Goal: Task Accomplishment & Management: Use online tool/utility

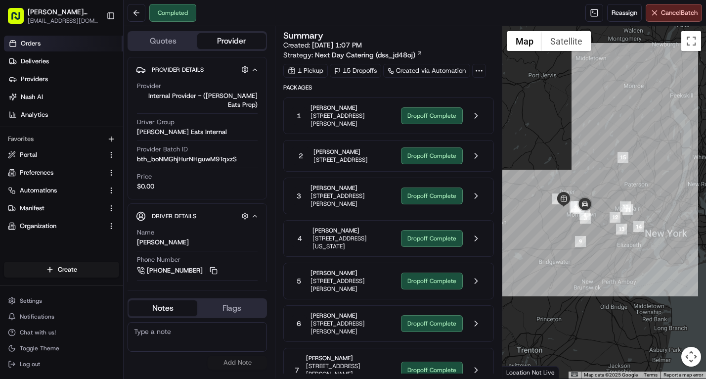
click at [40, 44] on span "Orders" at bounding box center [31, 43] width 20 height 9
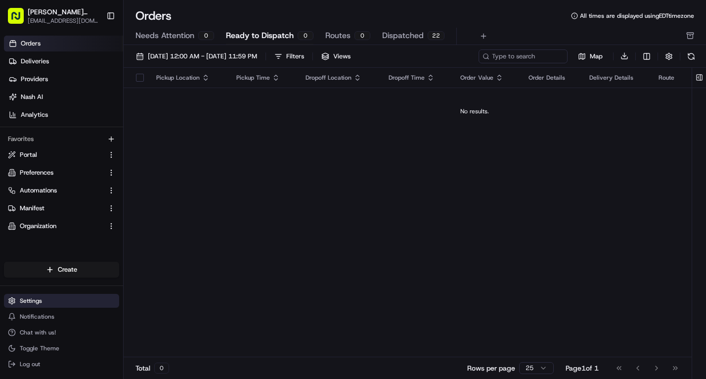
click at [41, 295] on button "Settings" at bounding box center [61, 301] width 115 height 14
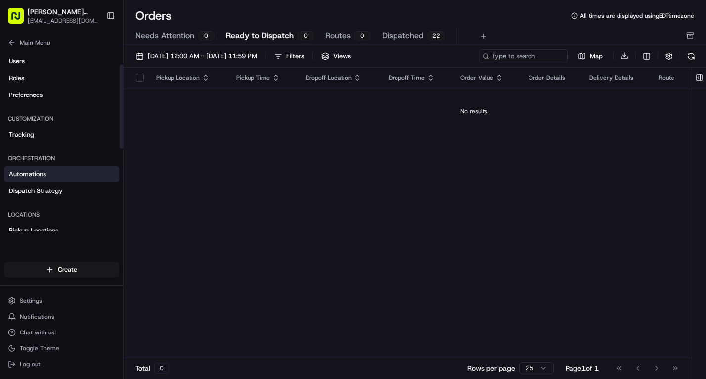
scroll to position [40, 0]
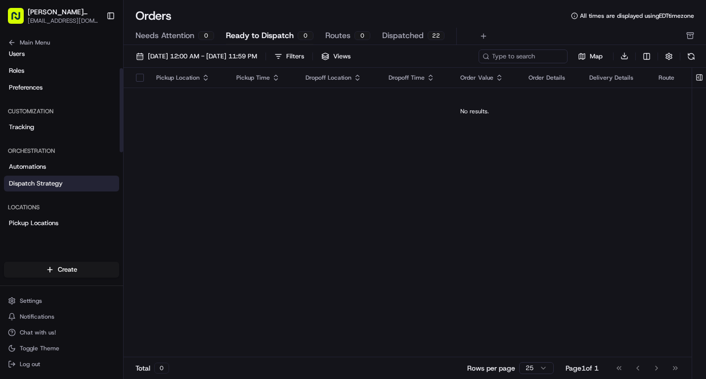
click at [65, 181] on link "Dispatch Strategy" at bounding box center [61, 184] width 115 height 16
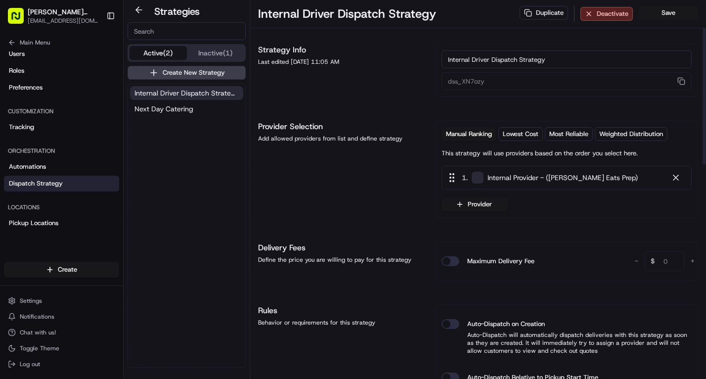
scroll to position [13, 0]
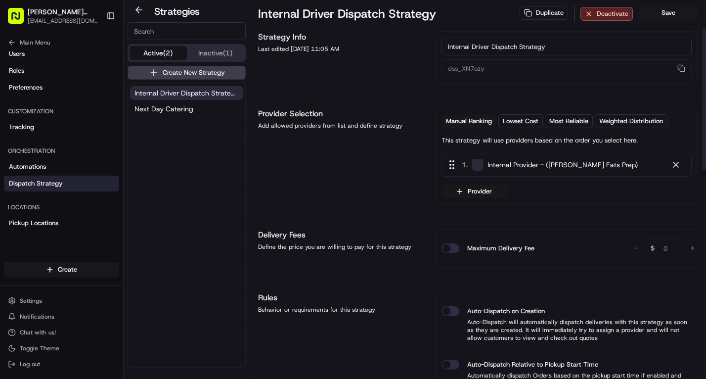
click at [510, 164] on span "Internal Provider - ([PERSON_NAME] Eats Prep)" at bounding box center [562, 165] width 150 height 10
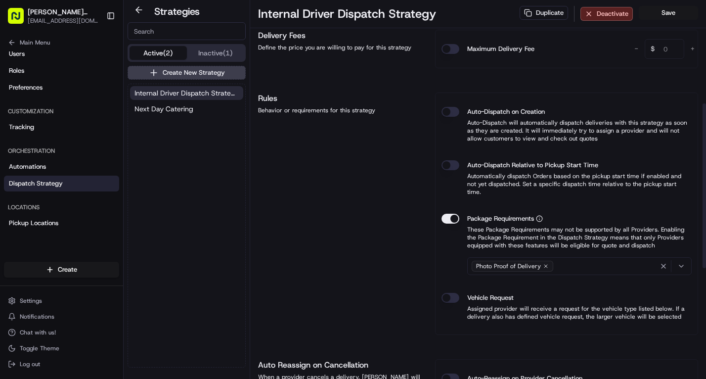
scroll to position [237, 0]
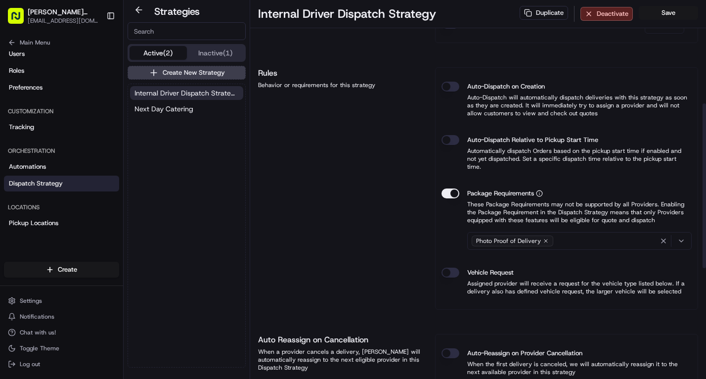
click at [679, 237] on icon "button" at bounding box center [681, 241] width 8 height 8
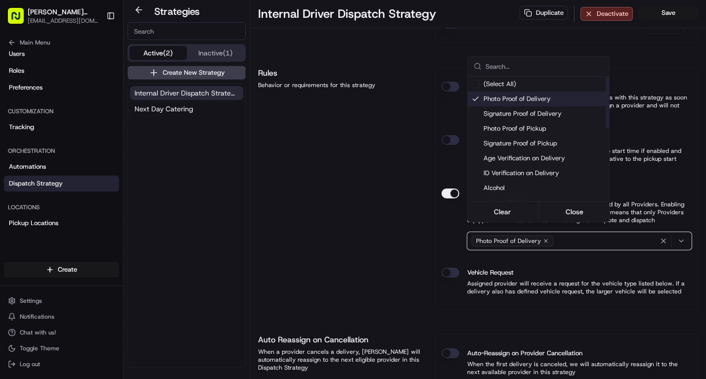
click at [527, 99] on span "Photo Proof of Delivery" at bounding box center [545, 98] width 122 height 9
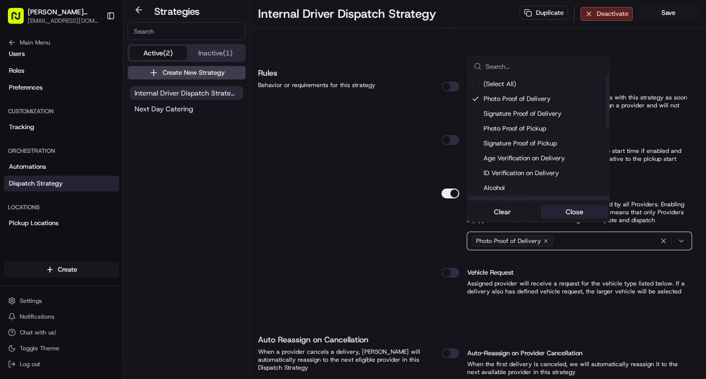
click at [586, 209] on button "Close" at bounding box center [575, 212] width 68 height 14
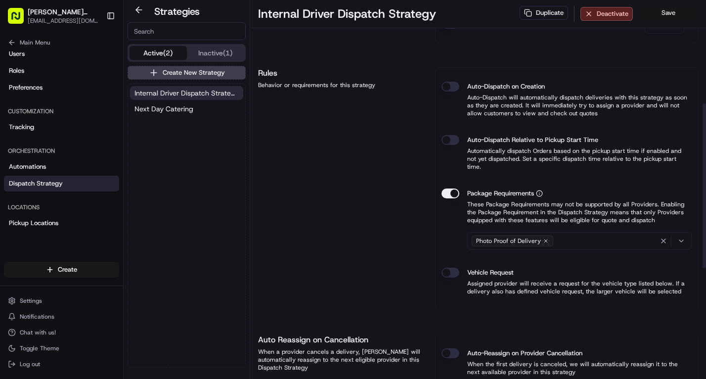
click at [680, 15] on button "Save" at bounding box center [668, 13] width 59 height 14
click at [214, 95] on span "Internal Driver Dispatch Strategy" at bounding box center [186, 93] width 104 height 10
click at [173, 51] on button "Active (2)" at bounding box center [158, 53] width 57 height 14
click at [213, 51] on button "Inactive (1)" at bounding box center [215, 53] width 57 height 14
click at [170, 51] on button "Active (2)" at bounding box center [158, 53] width 57 height 14
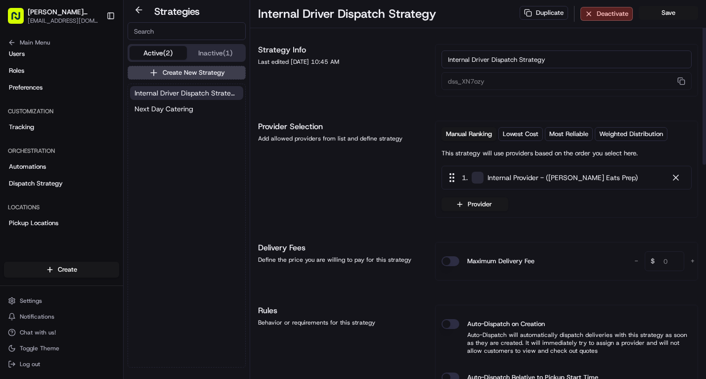
click at [481, 183] on span at bounding box center [478, 178] width 12 height 12
click at [512, 181] on span "Internal Provider - ([PERSON_NAME] Eats Prep)" at bounding box center [562, 178] width 150 height 10
click at [468, 182] on div "1 . Internal Provider - ([PERSON_NAME] Eats Prep)" at bounding box center [542, 177] width 192 height 11
click at [482, 183] on div "1 . Internal Provider - ([PERSON_NAME] Eats Prep)" at bounding box center [567, 178] width 250 height 24
click at [547, 61] on input "Internal Driver Dispatch Strategy" at bounding box center [567, 59] width 250 height 18
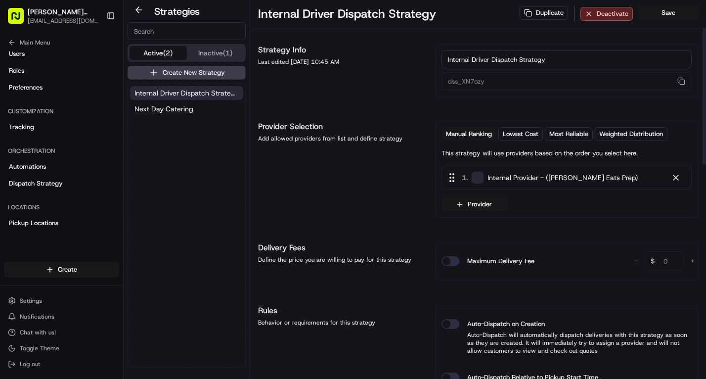
click at [550, 58] on input "Internal Driver Dispatch Strategy" at bounding box center [567, 59] width 250 height 18
click at [571, 181] on span "Internal Provider - ([PERSON_NAME] Eats Prep)" at bounding box center [562, 178] width 150 height 10
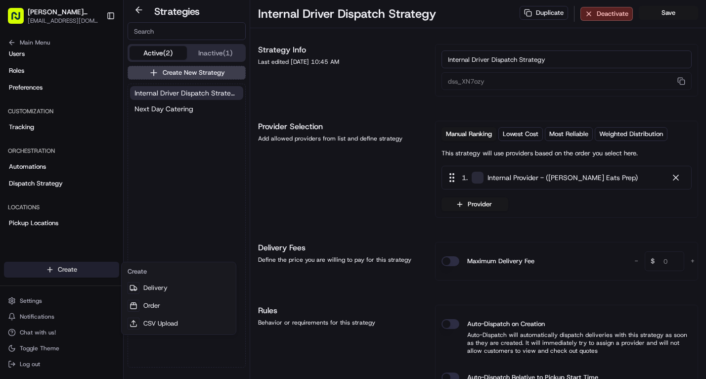
click at [51, 267] on html "[PERSON_NAME] Eats Prep [EMAIL_ADDRESS][DOMAIN_NAME] Toggle Sidebar Orders Deli…" at bounding box center [353, 189] width 706 height 379
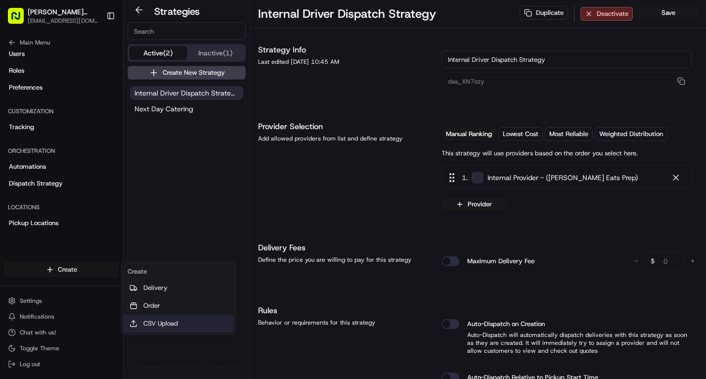
click at [167, 323] on link "CSV Upload" at bounding box center [179, 323] width 110 height 18
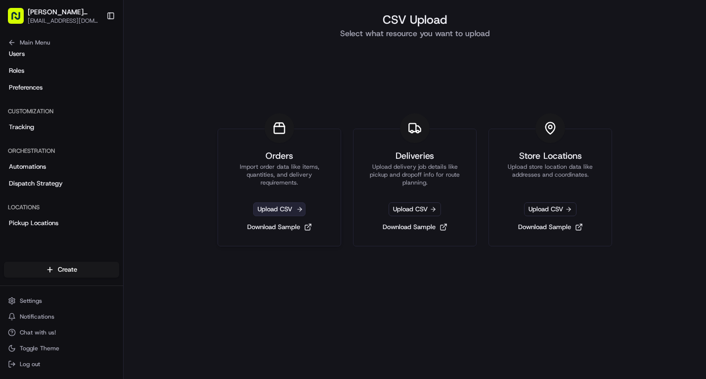
click at [290, 207] on span "Upload CSV" at bounding box center [279, 209] width 52 height 14
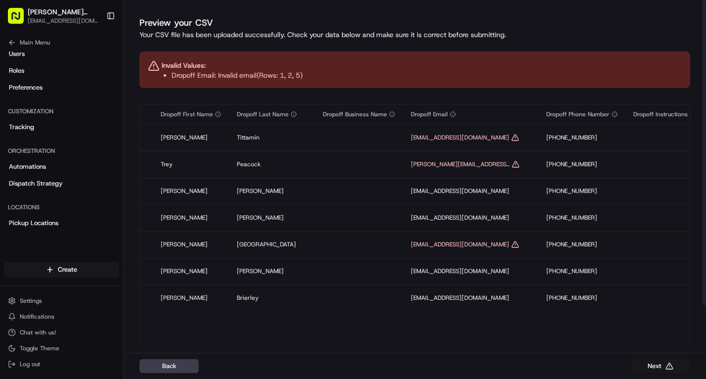
scroll to position [0, 1197]
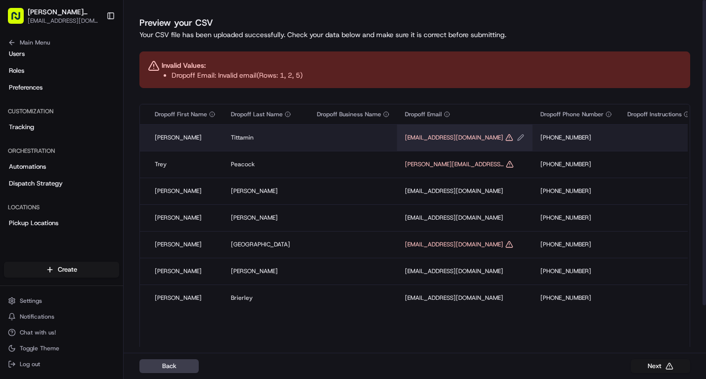
click at [518, 138] on icon "Edit Dropoff Email value" at bounding box center [521, 137] width 6 height 6
type input "[EMAIL_ADDRESS][DOMAIN_NAME]"
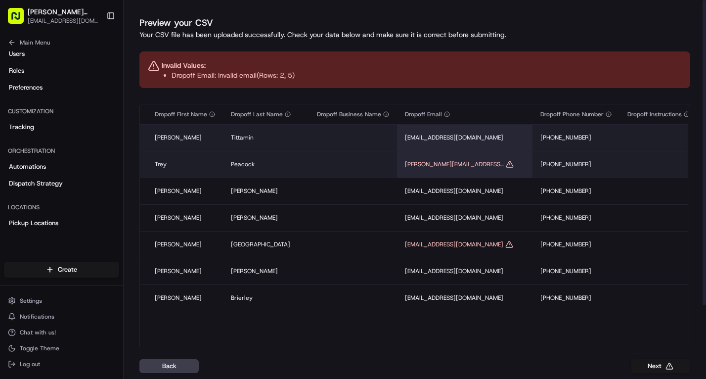
click at [476, 159] on td "[PERSON_NAME][EMAIL_ADDRESS][DOMAIN_NAME]" at bounding box center [464, 164] width 135 height 27
click at [506, 164] on icon "Edit Dropoff Email value" at bounding box center [510, 164] width 8 height 8
click at [469, 158] on input "[PERSON_NAME][EMAIL_ADDRESS][DOMAIN_NAME]" at bounding box center [433, 154] width 110 height 18
click at [460, 155] on input "[PERSON_NAME][EMAIL_ADDRESS][DOMAIN_NAME]" at bounding box center [433, 154] width 110 height 18
type input "[PERSON_NAME][EMAIL_ADDRESS][DOMAIN_NAME]"
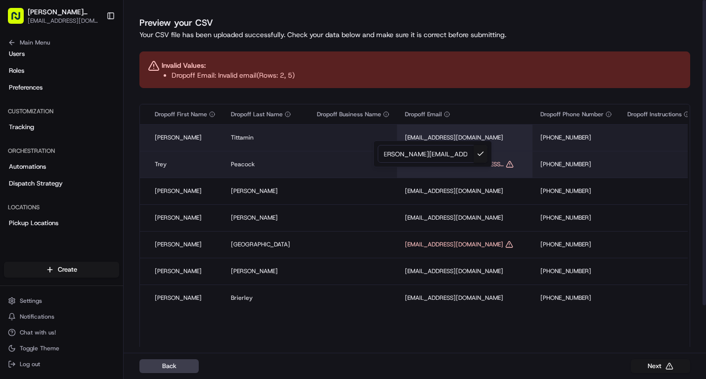
scroll to position [0, 5]
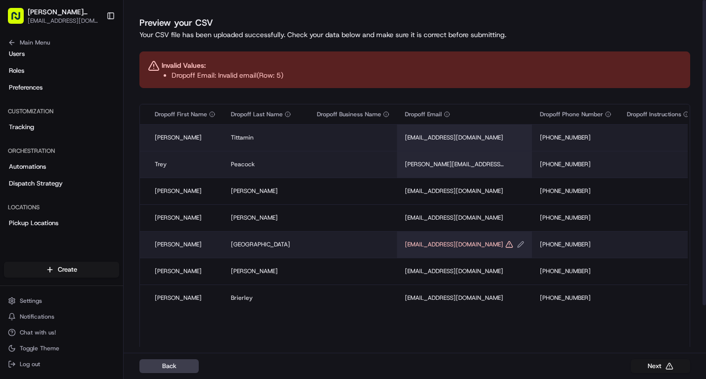
click at [435, 242] on span "[EMAIL_ADDRESS][DOMAIN_NAME]" at bounding box center [454, 244] width 98 height 8
type input "[EMAIL_ADDRESS][DOMAIN_NAME]"
click at [483, 233] on button at bounding box center [481, 234] width 14 height 18
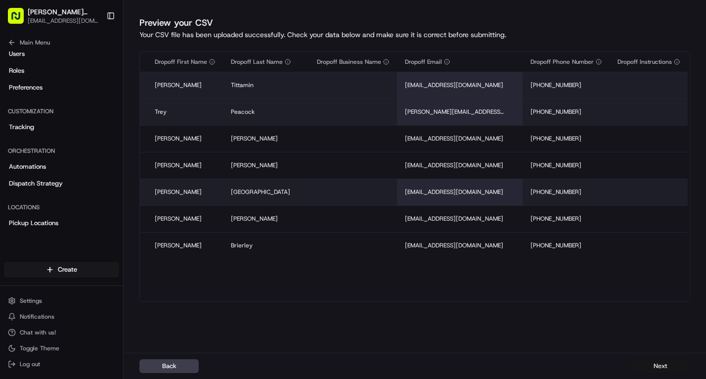
click at [659, 366] on button "Next" at bounding box center [660, 366] width 59 height 14
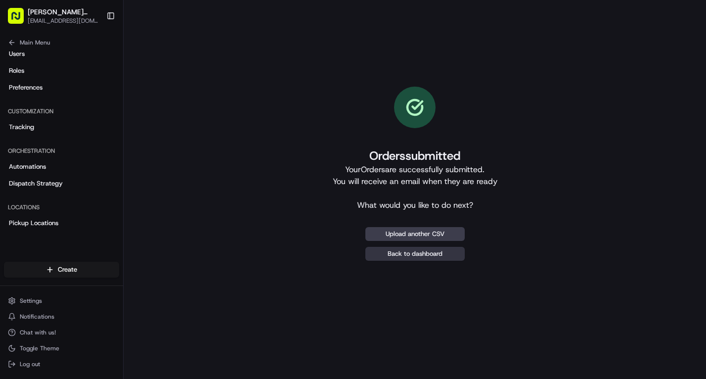
click at [449, 252] on link "Back to dashboard" at bounding box center [414, 254] width 99 height 14
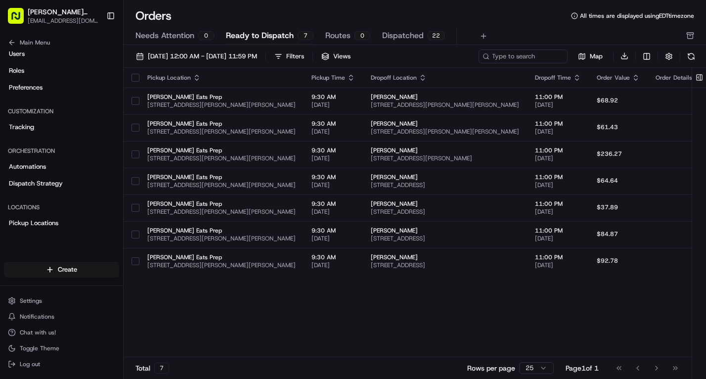
click at [137, 78] on button "button" at bounding box center [136, 78] width 8 height 8
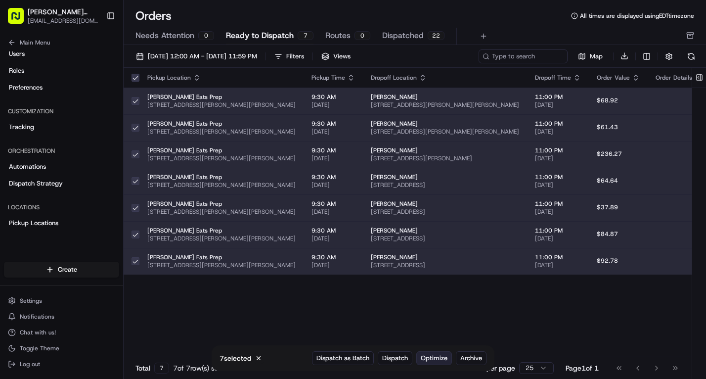
click at [435, 356] on span "Optimize" at bounding box center [434, 358] width 27 height 9
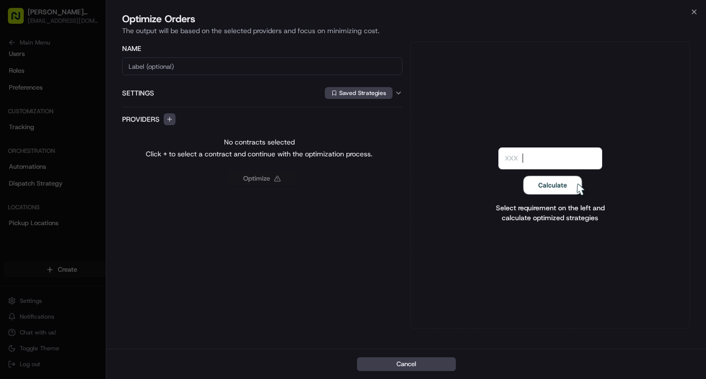
click at [280, 66] on input at bounding box center [262, 66] width 280 height 18
type input "[PERSON_NAME] Eats Deliveries 8/24"
click at [169, 118] on button "button" at bounding box center [170, 119] width 12 height 12
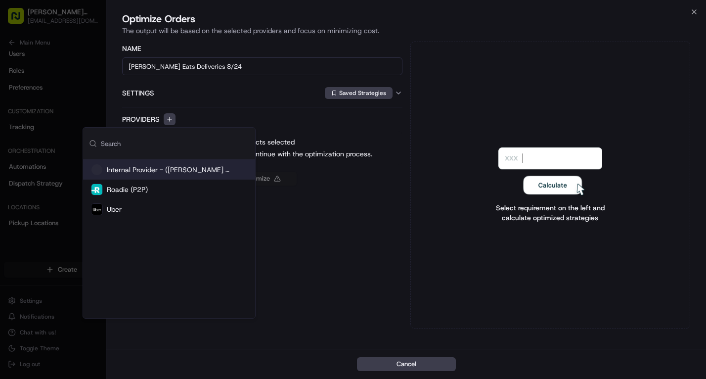
click at [170, 172] on span "Internal Provider - ([PERSON_NAME] Eats Prep)" at bounding box center [169, 170] width 124 height 10
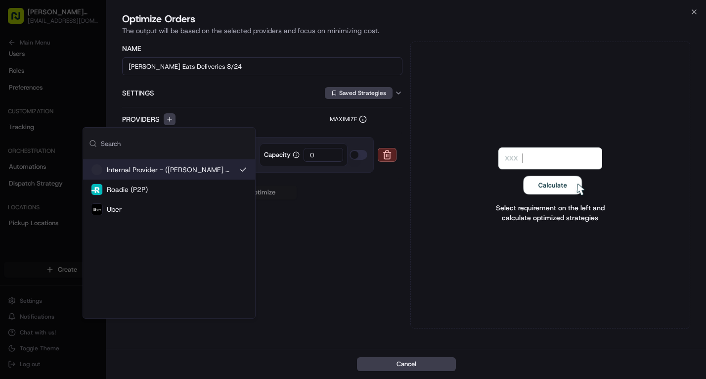
click at [349, 199] on div "Optimize" at bounding box center [262, 192] width 280 height 14
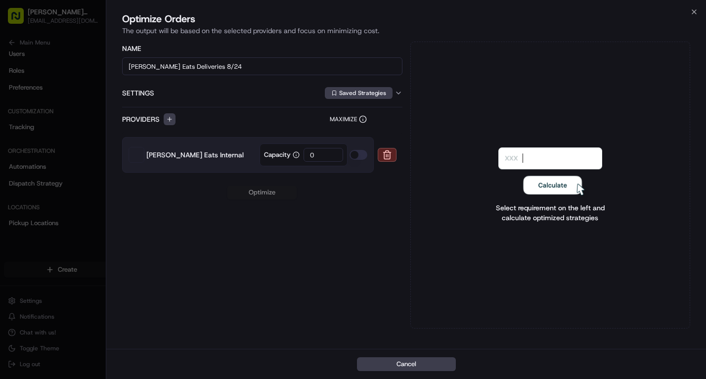
click at [313, 223] on div "Name [PERSON_NAME] Eats Deliveries 8/24 Settings Saved Strategies Providers Max…" at bounding box center [262, 185] width 280 height 287
click at [272, 192] on div "Optimize" at bounding box center [262, 192] width 280 height 14
click at [337, 153] on input "0" at bounding box center [324, 155] width 40 height 14
type input "1"
click at [401, 93] on icon "button" at bounding box center [399, 93] width 8 height 8
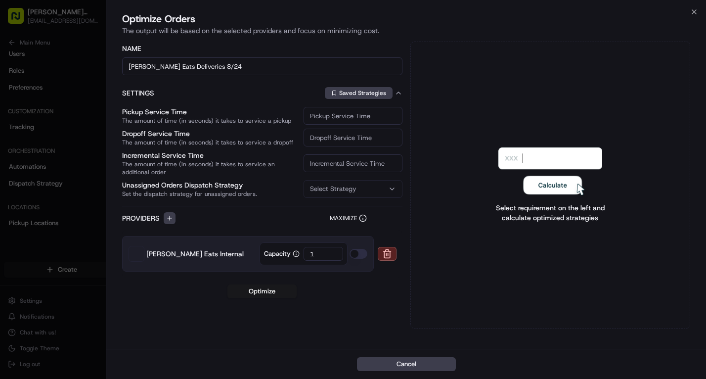
click at [390, 189] on icon "button" at bounding box center [392, 189] width 8 height 8
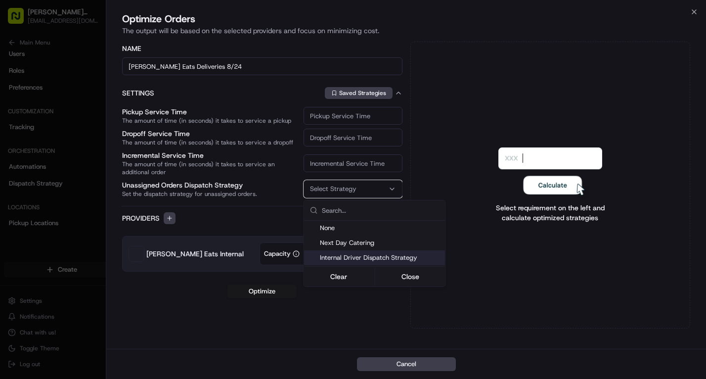
click at [407, 259] on span "Internal Driver Dispatch Strategy" at bounding box center [381, 257] width 122 height 9
click at [418, 274] on button "Close" at bounding box center [411, 276] width 68 height 14
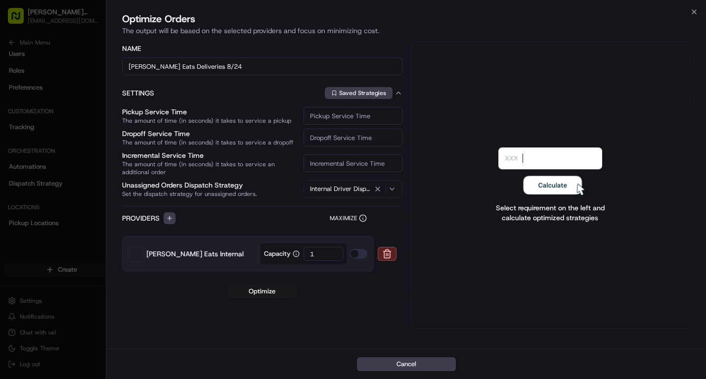
click at [328, 118] on input "Pickup Service Time The amount of time (in seconds) it takes to service a pickup" at bounding box center [353, 116] width 99 height 18
click at [278, 97] on label "Settings" at bounding box center [222, 93] width 200 height 10
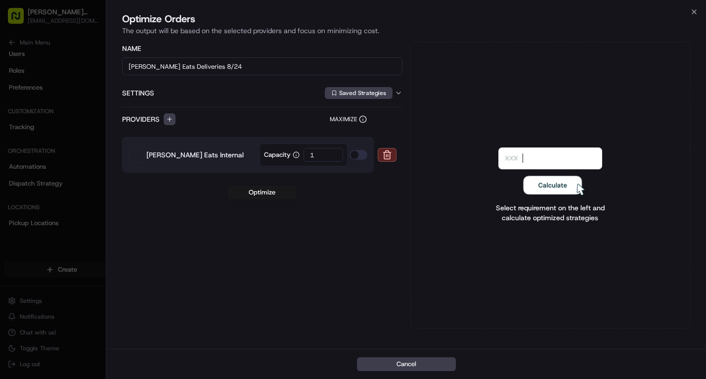
click at [396, 91] on icon "button" at bounding box center [399, 93] width 8 height 8
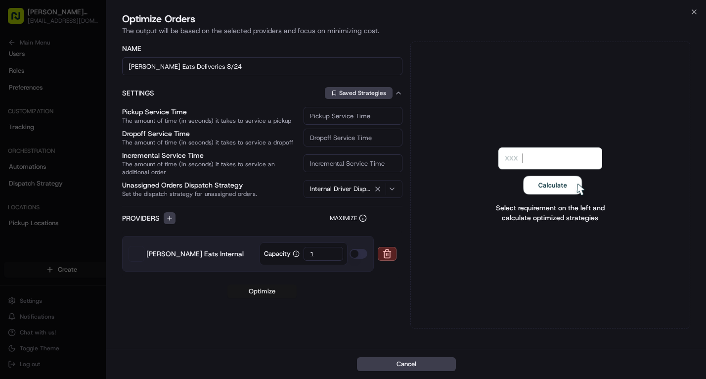
click at [268, 291] on button "Optimize" at bounding box center [261, 291] width 69 height 14
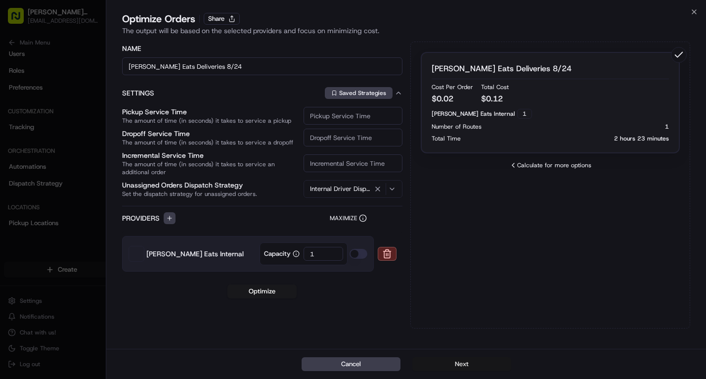
click at [474, 365] on button "Next" at bounding box center [461, 364] width 99 height 14
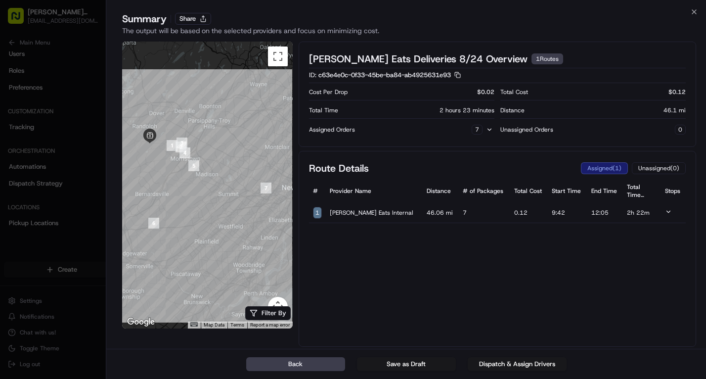
click at [376, 214] on span "[PERSON_NAME] Eats Internal" at bounding box center [374, 213] width 89 height 8
click at [546, 365] on button "Dispatch & Assign Drivers" at bounding box center [517, 364] width 99 height 14
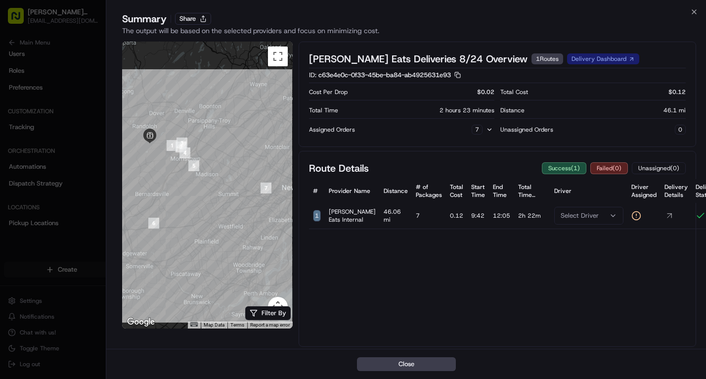
click at [631, 217] on icon at bounding box center [636, 216] width 10 height 10
click at [579, 217] on div "Select Driver" at bounding box center [589, 215] width 64 height 9
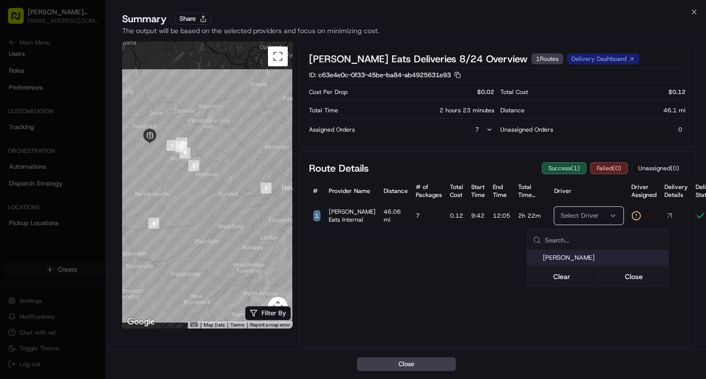
click at [575, 258] on span "[PERSON_NAME]" at bounding box center [604, 257] width 122 height 9
click at [633, 277] on button "Close" at bounding box center [634, 276] width 68 height 14
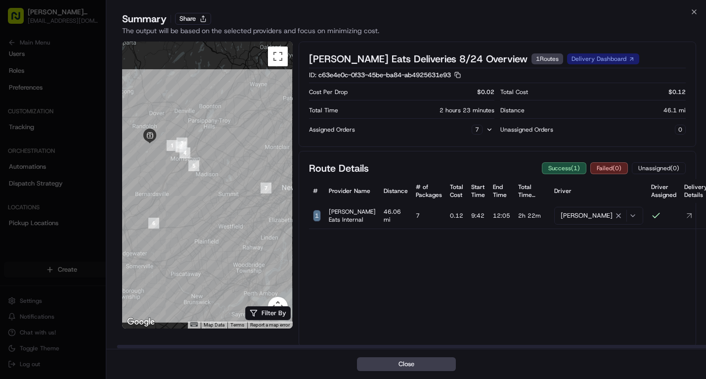
scroll to position [0, 10]
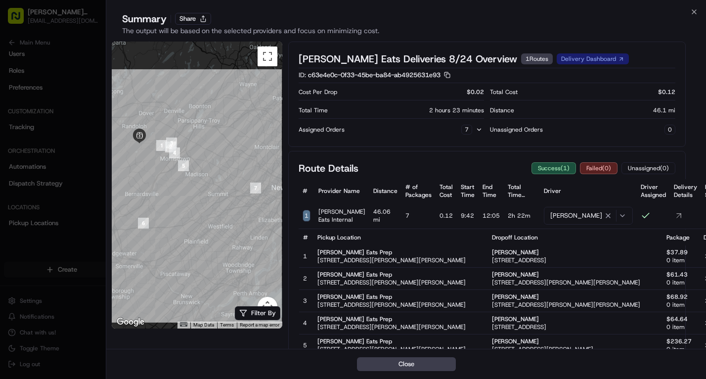
click at [626, 43] on div "[PERSON_NAME] Eats Deliveries 8/24 Overview 1 Routes Delivery Dashboard ID: c63…" at bounding box center [487, 94] width 398 height 105
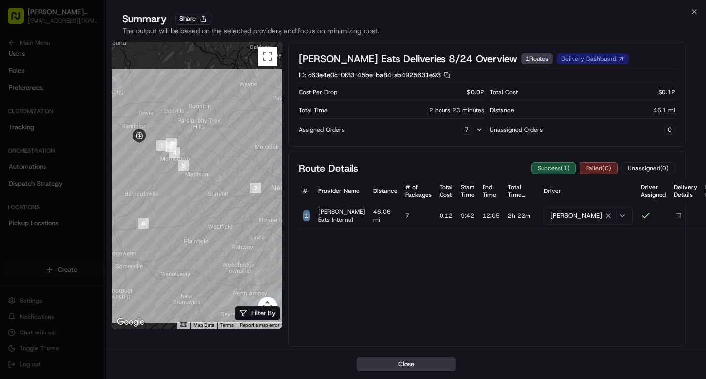
click at [434, 367] on button "Close" at bounding box center [406, 364] width 99 height 14
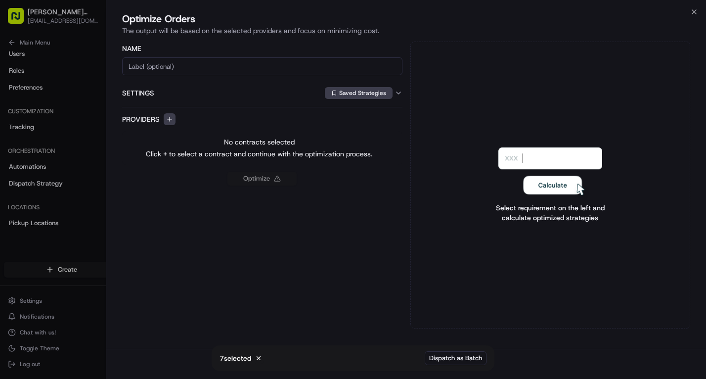
scroll to position [0, 0]
